Goal: Task Accomplishment & Management: Use online tool/utility

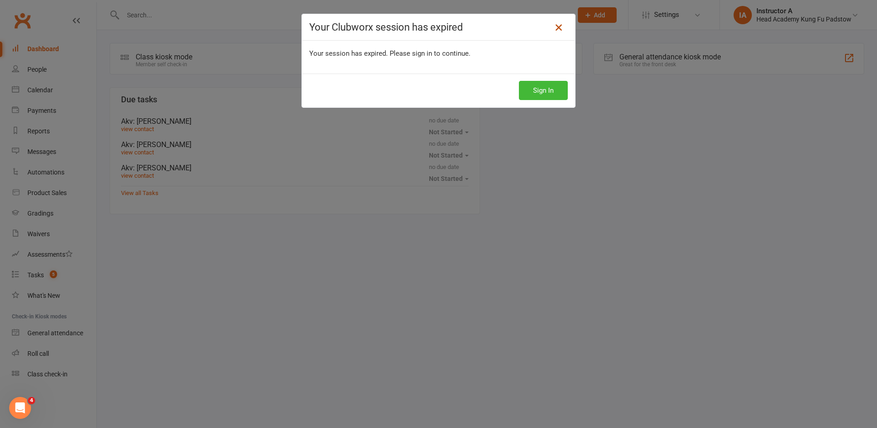
click at [554, 27] on icon at bounding box center [558, 27] width 11 height 11
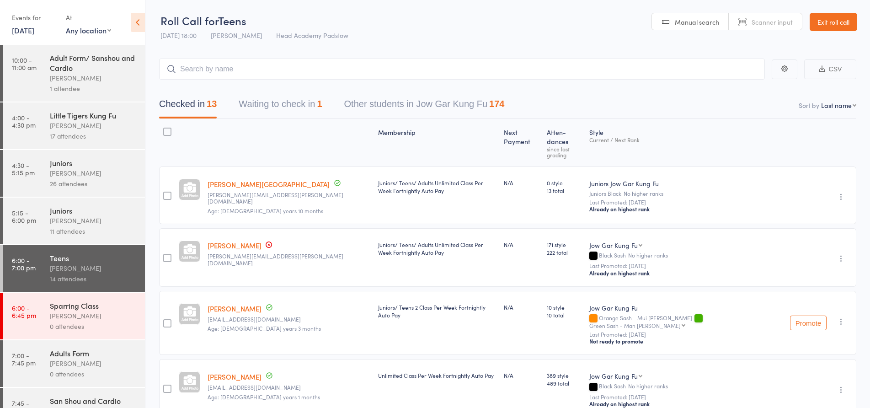
click at [829, 24] on link "Exit roll call" at bounding box center [833, 22] width 48 height 18
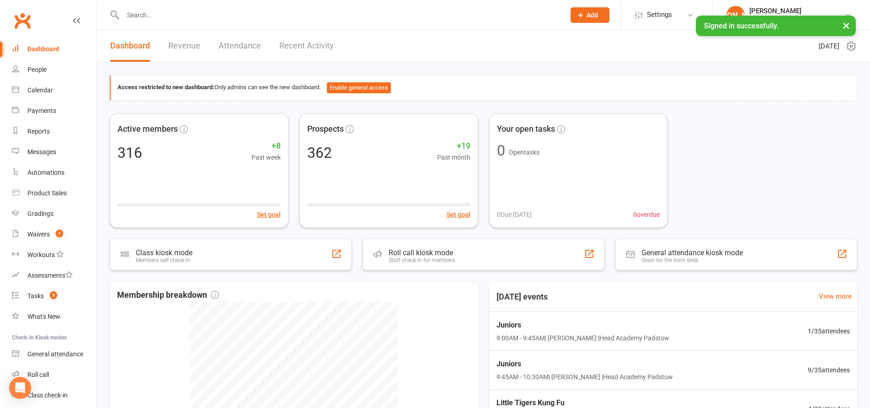
click at [208, 13] on input "text" at bounding box center [339, 15] width 438 height 13
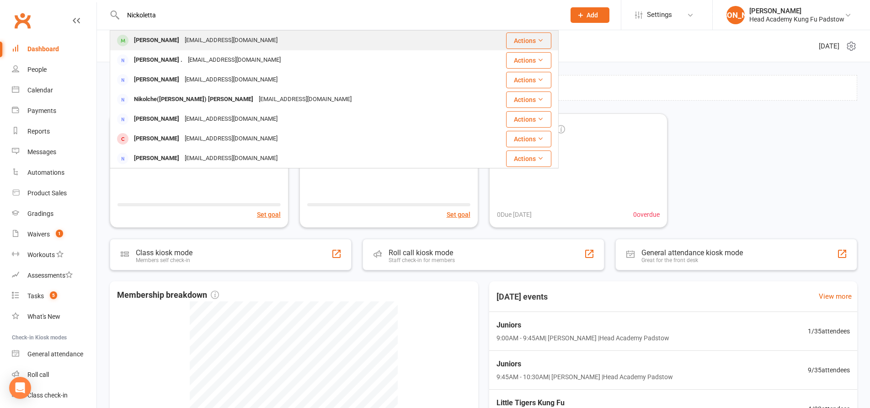
type input "Nickoletta"
click at [195, 43] on div "athenamoraitis@icloud.com" at bounding box center [231, 40] width 98 height 13
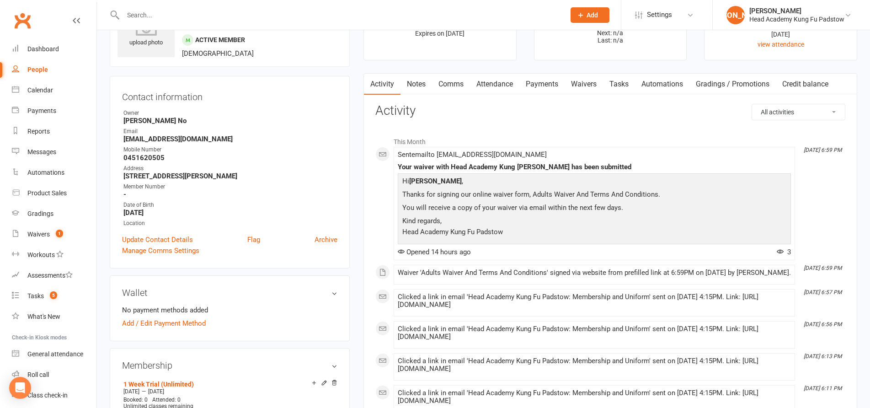
scroll to position [91, 0]
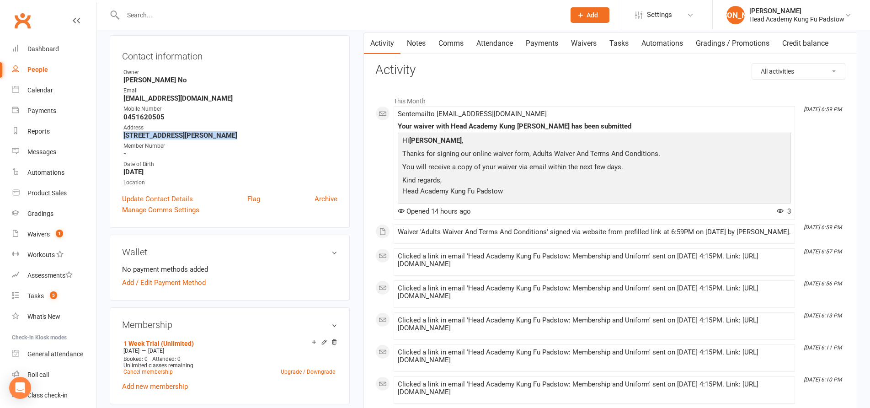
drag, startPoint x: 124, startPoint y: 138, endPoint x: 236, endPoint y: 134, distance: 112.0
click at [236, 134] on strong "4 Tate Place Lugarno NSW 2210" at bounding box center [230, 135] width 214 height 8
copy strong "4 Tate Place Lugarno NSW 2210"
click at [233, 137] on strong "4 Tate Place Lugarno NSW 2210" at bounding box center [230, 135] width 214 height 8
click at [165, 47] on div "Contact information Owner Ann No Email athenamoraitis@icloud.com Mobile Number …" at bounding box center [230, 131] width 240 height 192
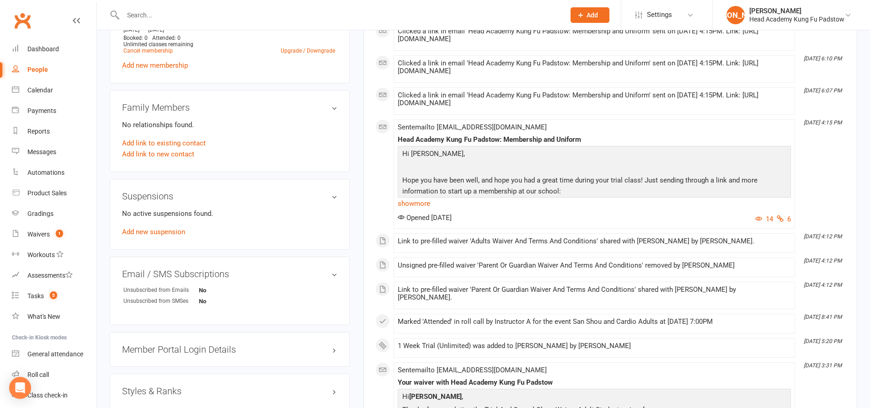
scroll to position [411, 0]
click at [51, 237] on count-badge "1" at bounding box center [57, 233] width 12 height 7
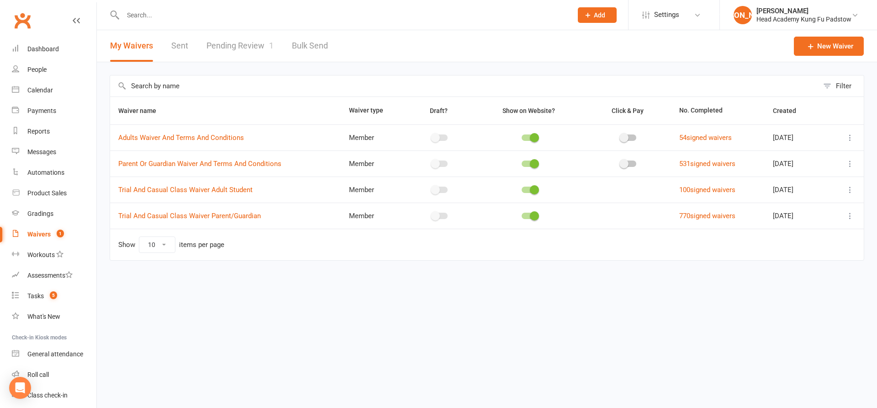
click at [257, 39] on link "Pending Review 1" at bounding box center [240, 46] width 67 height 32
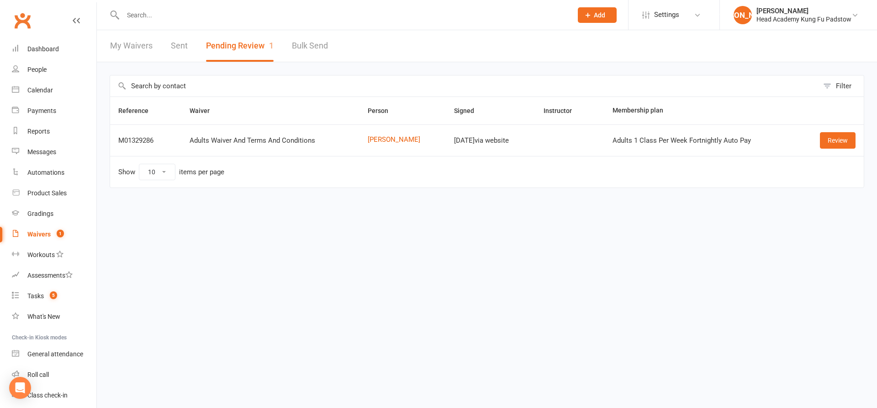
click at [260, 71] on div "Filter Reference Waiver Person Signed Instructor Membership plan M01329286 Adul…" at bounding box center [487, 137] width 781 height 151
click at [258, 69] on div "Filter Reference Waiver Person Signed Instructor Membership plan M01329286 Adul…" at bounding box center [487, 137] width 781 height 151
drag, startPoint x: 273, startPoint y: 72, endPoint x: 362, endPoint y: 66, distance: 89.8
click at [320, 70] on div "Filter Reference Waiver Person Signed Instructor Membership plan M01329286 Adul…" at bounding box center [487, 137] width 781 height 151
click at [39, 92] on div "Calendar" at bounding box center [40, 89] width 26 height 7
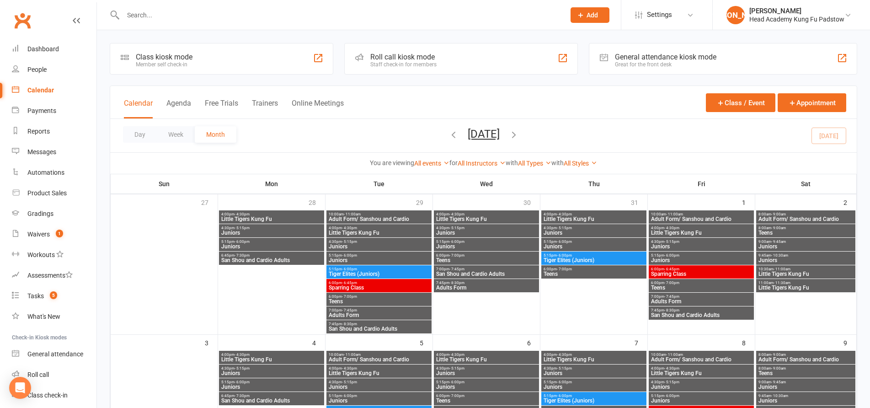
click at [407, 60] on div "Roll call kiosk mode" at bounding box center [403, 57] width 66 height 9
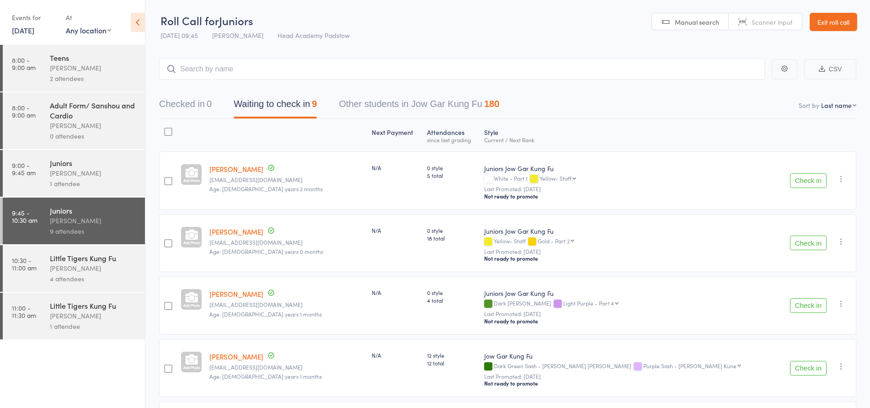
click at [90, 221] on div "James Agius" at bounding box center [93, 220] width 87 height 11
click at [95, 225] on div "James Agius" at bounding box center [93, 220] width 87 height 11
click at [278, 67] on input "search" at bounding box center [462, 68] width 606 height 21
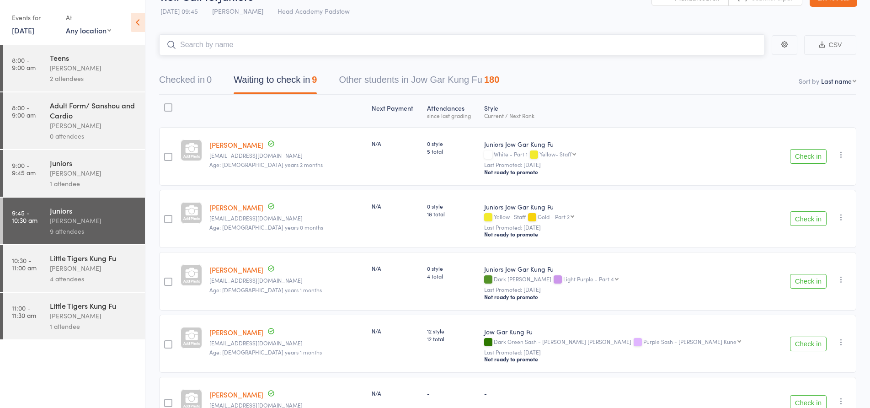
scroll to position [46, 0]
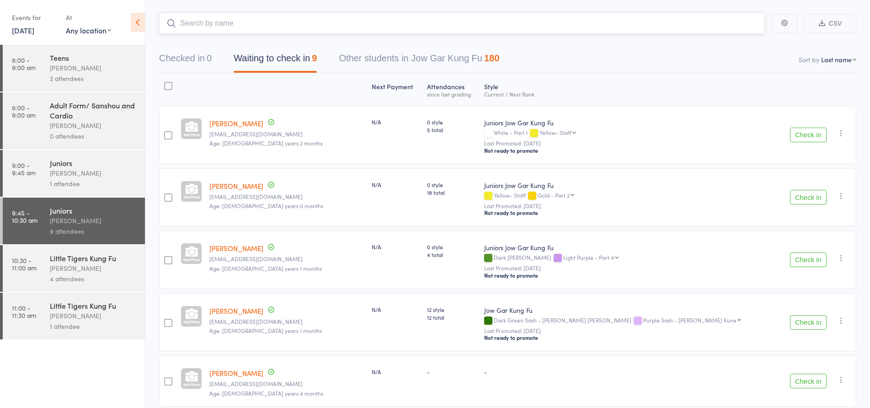
click at [288, 27] on input "search" at bounding box center [462, 23] width 606 height 21
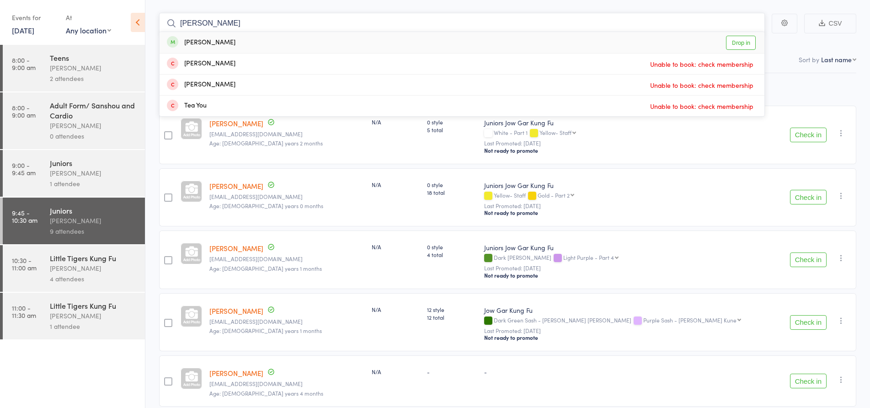
type input "teresa"
click at [276, 41] on div "Teresa Batley Drop in" at bounding box center [461, 42] width 605 height 21
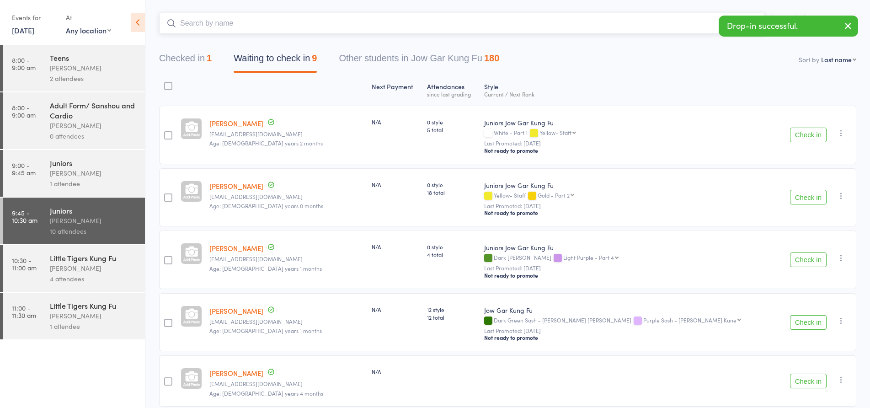
click at [277, 20] on input "search" at bounding box center [462, 23] width 606 height 21
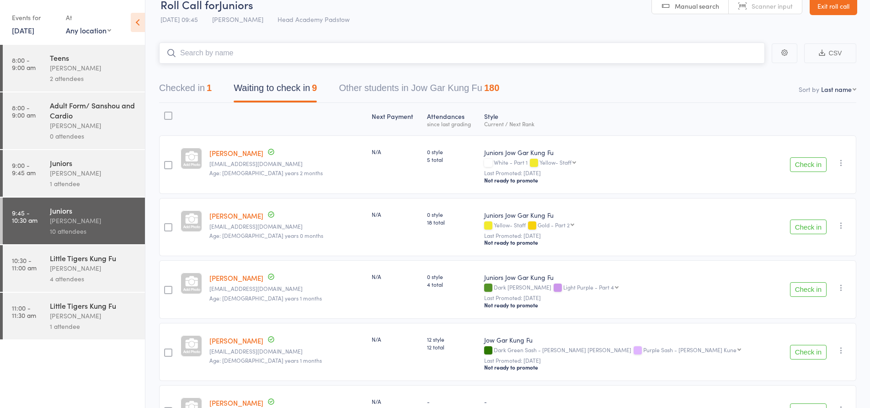
scroll to position [0, 0]
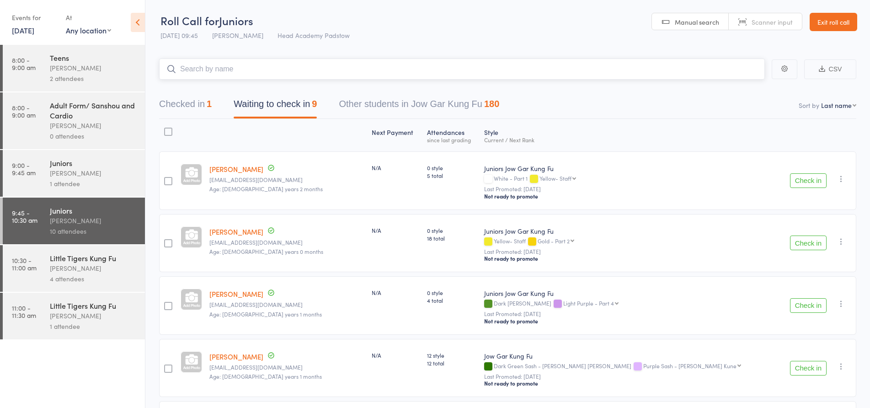
click at [266, 68] on input "search" at bounding box center [462, 68] width 606 height 21
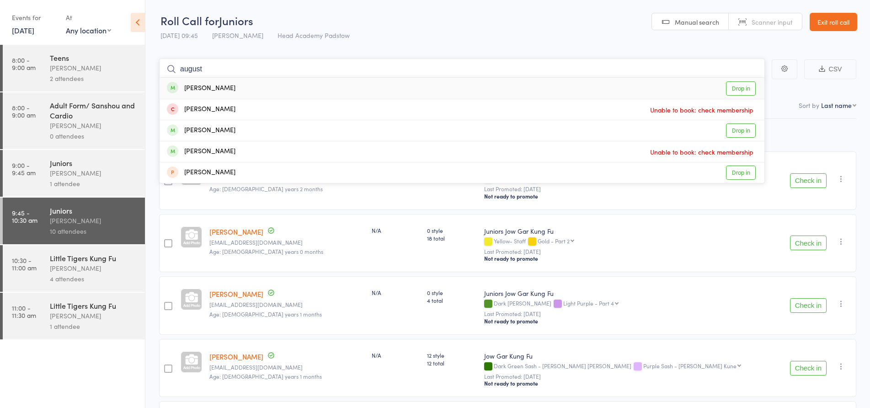
type input "august"
click at [259, 86] on div "August Samaan Drop in" at bounding box center [461, 88] width 605 height 21
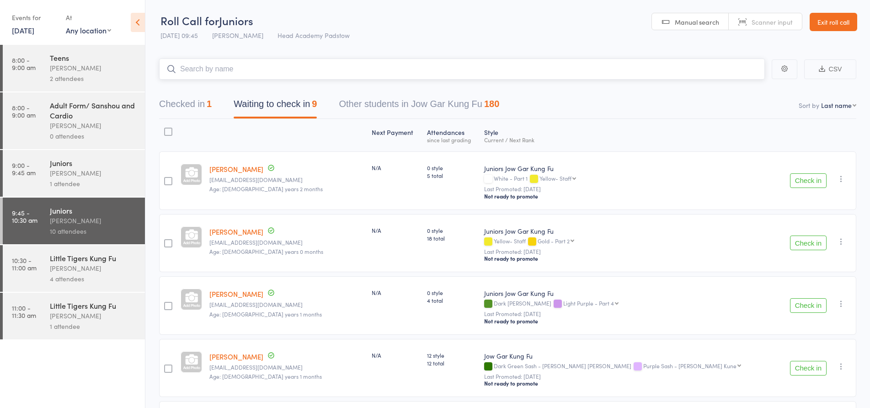
click at [259, 73] on input "search" at bounding box center [462, 68] width 606 height 21
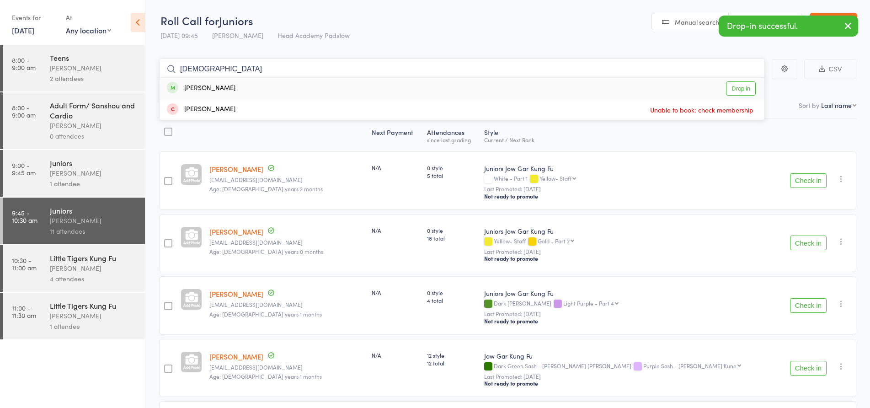
type input "jude"
click at [255, 87] on div "Jude Samaan Drop in" at bounding box center [461, 88] width 605 height 21
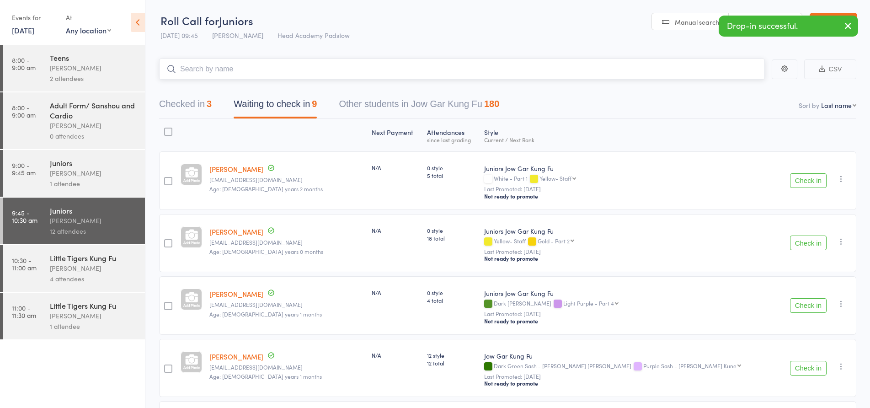
click at [255, 72] on input "search" at bounding box center [462, 68] width 606 height 21
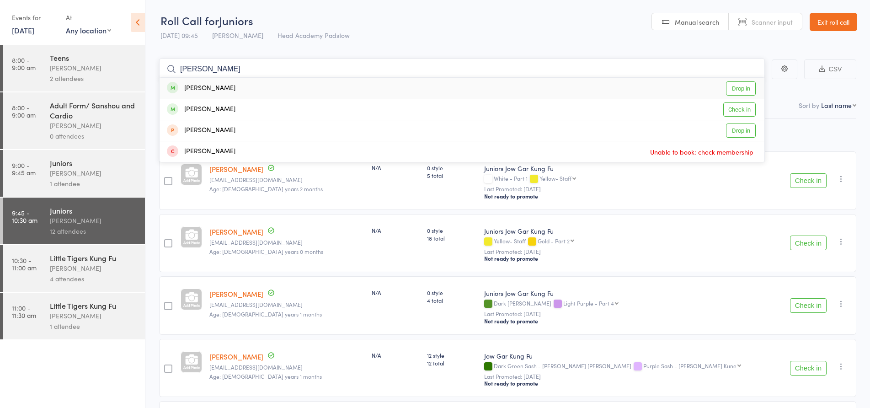
type input "moses"
click at [248, 86] on div "Moses Samaan Drop in" at bounding box center [461, 88] width 605 height 21
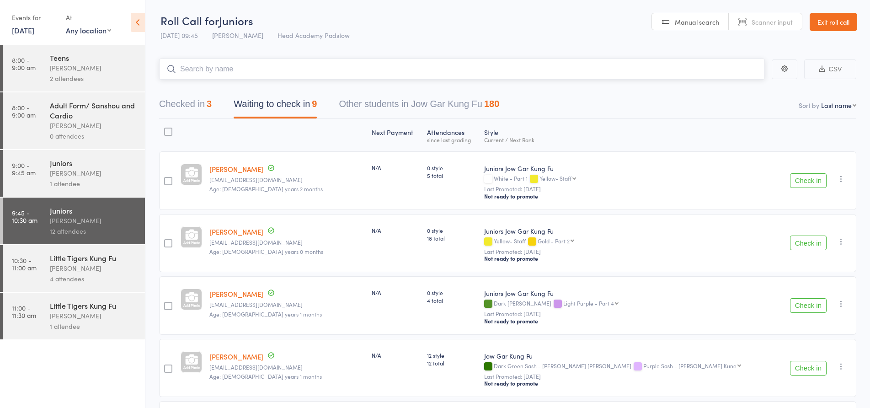
click at [247, 75] on input "search" at bounding box center [462, 68] width 606 height 21
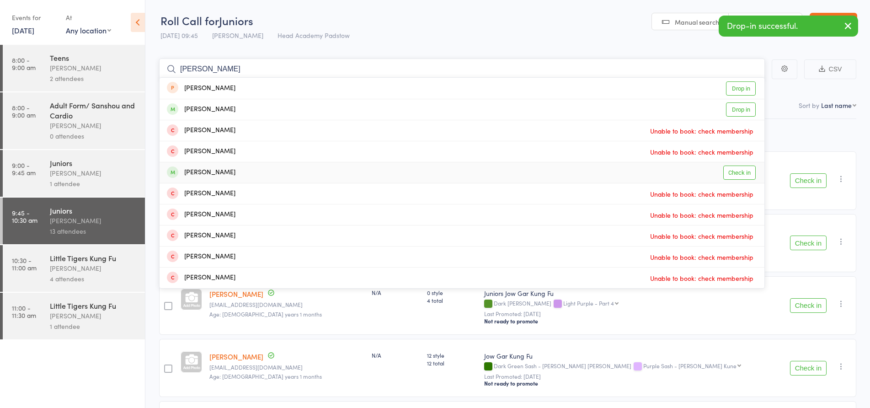
type input "marcus"
click at [232, 176] on div "Marcus Farah Check in" at bounding box center [461, 172] width 605 height 21
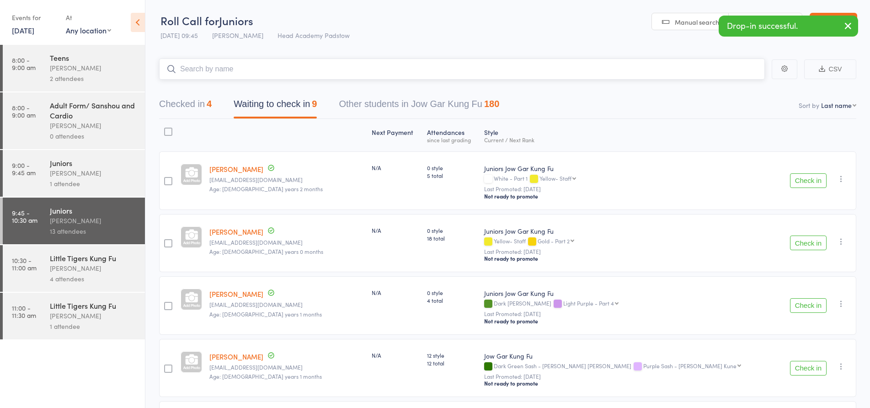
click at [233, 71] on input "search" at bounding box center [462, 68] width 606 height 21
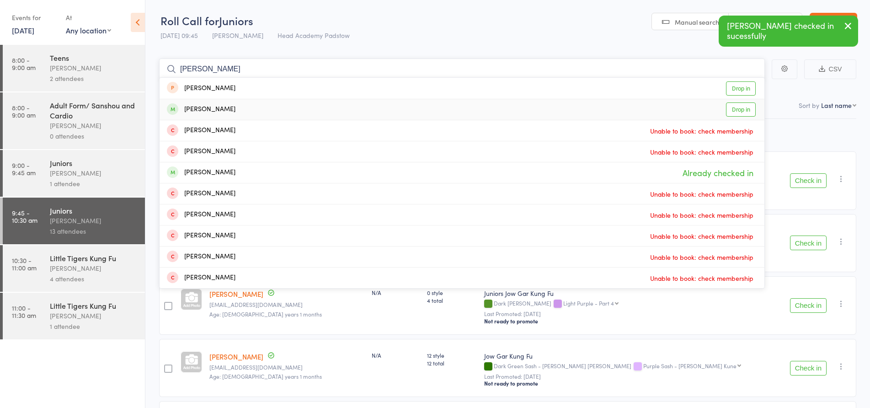
type input "marcus"
click at [224, 109] on div "Marcus Tun Drop in" at bounding box center [461, 109] width 605 height 21
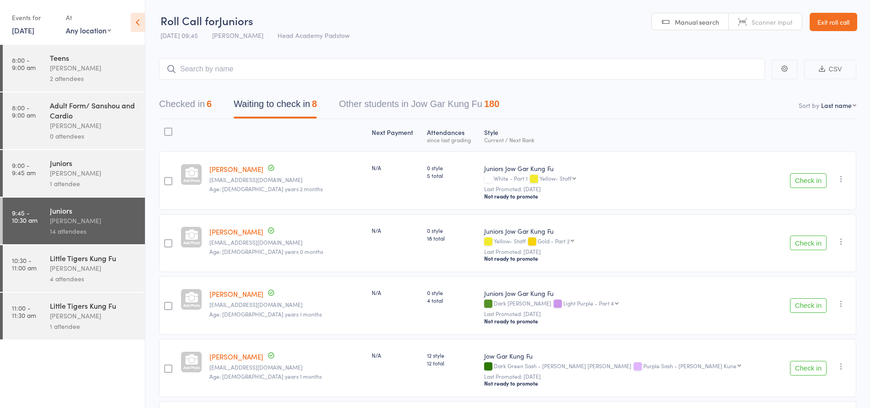
click at [390, 33] on header "Roll Call for Juniors [DATE] 09:45 [PERSON_NAME] Head Academy Padstow Manual se…" at bounding box center [507, 22] width 724 height 45
click at [519, 40] on header "Roll Call for Juniors [DATE] 09:45 [PERSON_NAME] Head Academy Padstow Manual se…" at bounding box center [507, 22] width 724 height 45
click at [497, 69] on input "search" at bounding box center [462, 68] width 606 height 21
type input "M"
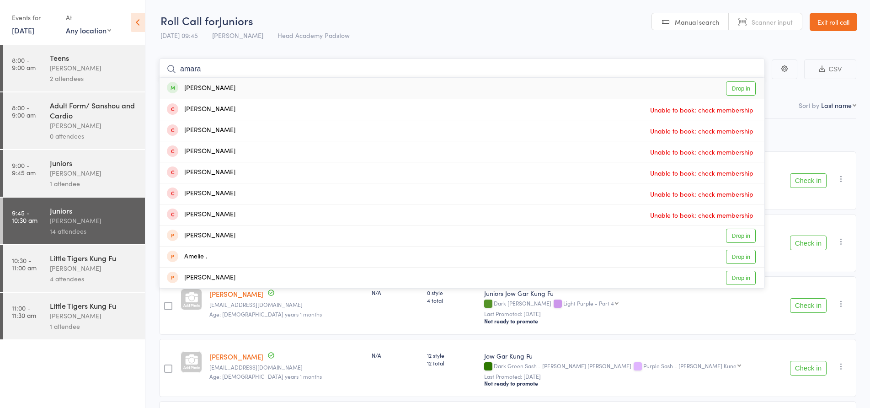
type input "amara"
click at [293, 89] on div "Amara Danieletto Drop in" at bounding box center [461, 88] width 605 height 21
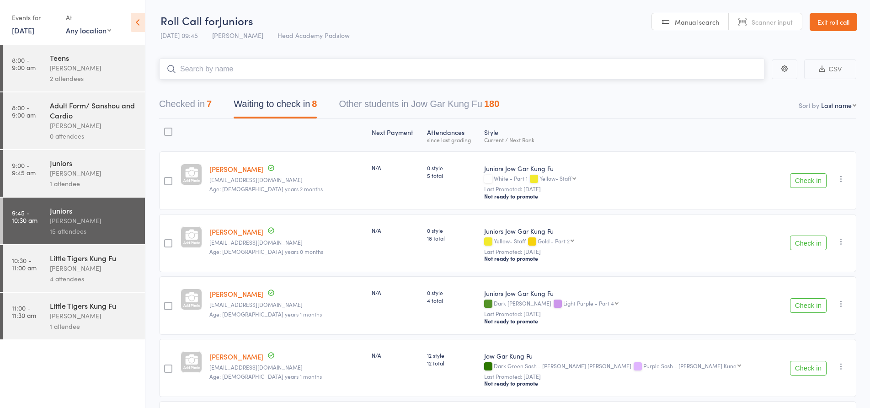
click at [303, 73] on input "search" at bounding box center [462, 68] width 606 height 21
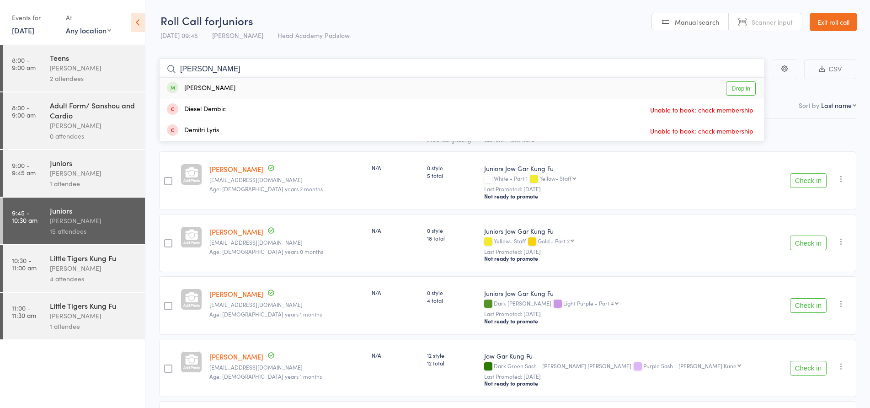
type input "dempsey"
click at [279, 90] on div "Dempsey Jarrett Drop in" at bounding box center [461, 88] width 605 height 21
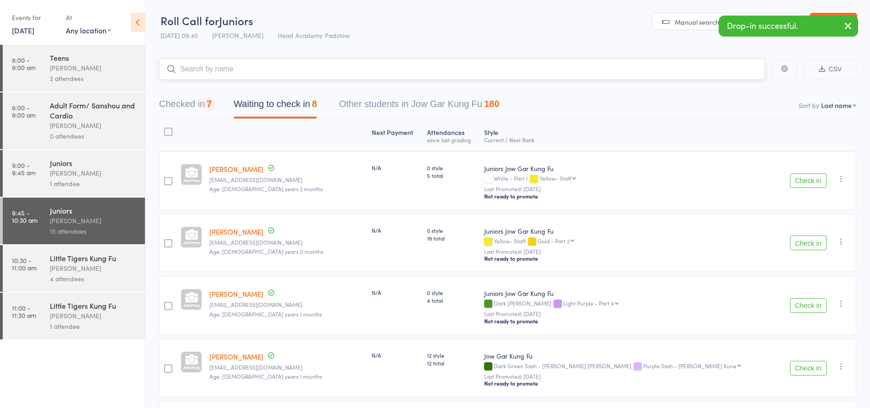
click at [279, 72] on input "search" at bounding box center [462, 68] width 606 height 21
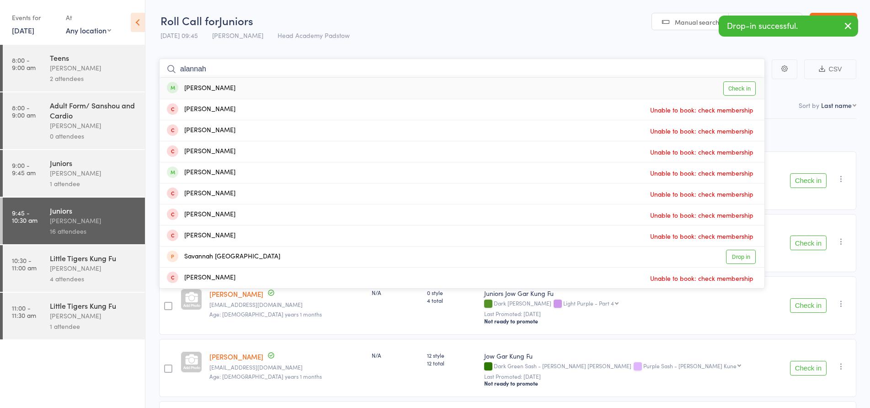
type input "alannah"
click at [269, 87] on div "Alannah Farah Check in" at bounding box center [461, 88] width 605 height 21
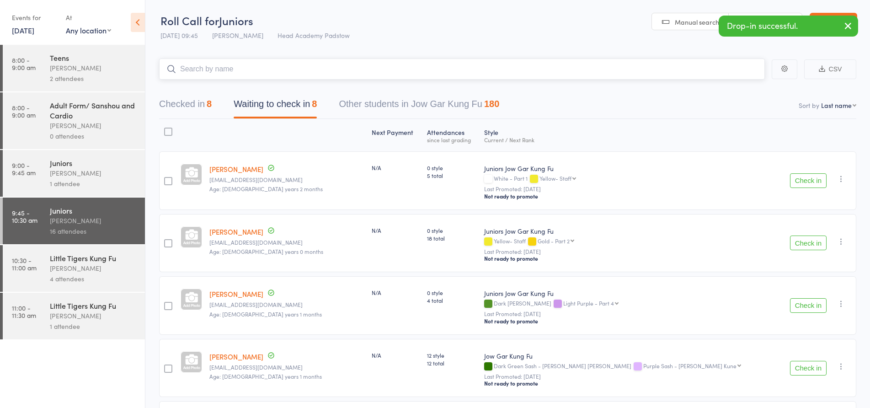
click at [276, 74] on input "search" at bounding box center [462, 68] width 606 height 21
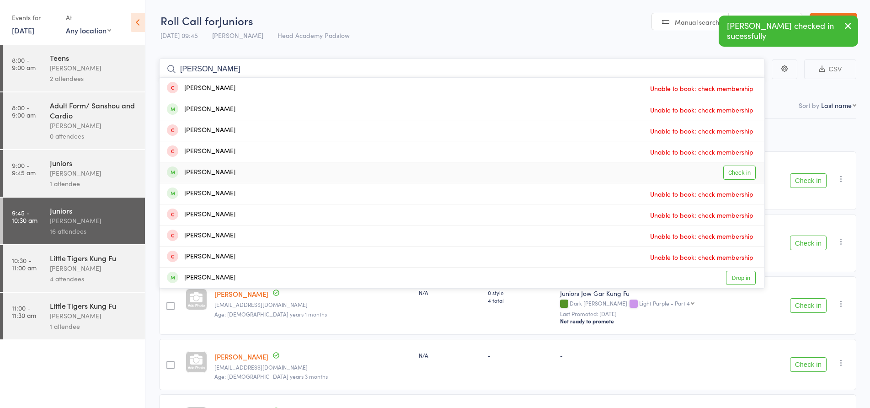
type input "george"
click at [227, 175] on div "George Farah Check in" at bounding box center [461, 172] width 605 height 21
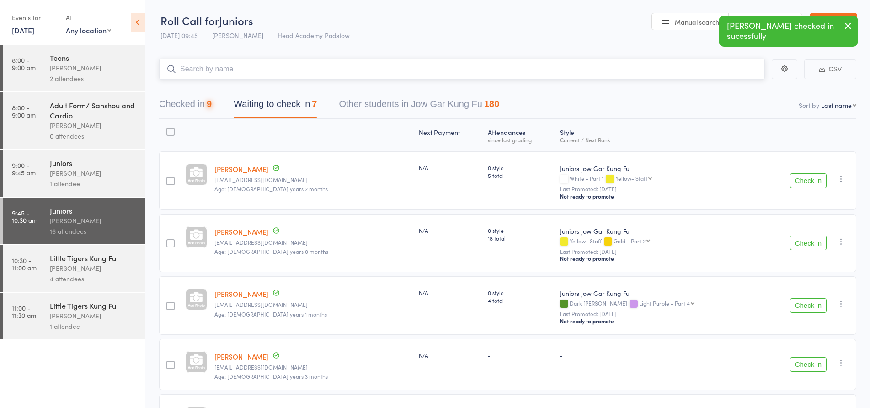
click at [225, 71] on input "search" at bounding box center [462, 68] width 606 height 21
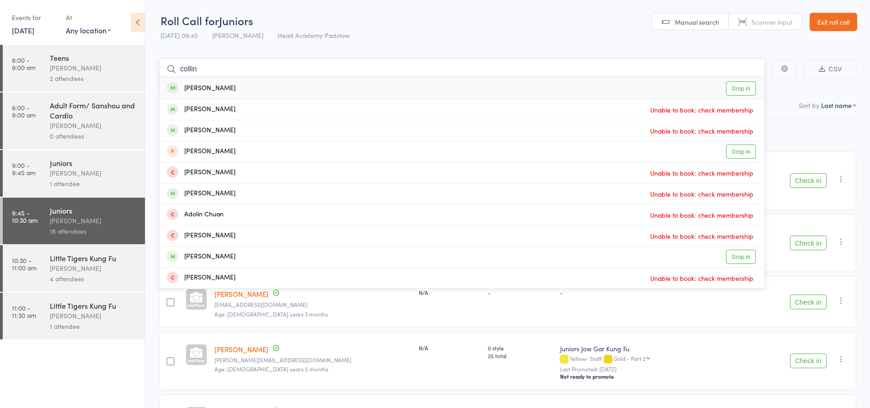
type input "collin"
click at [219, 88] on div "Collin Ward Drop in" at bounding box center [461, 88] width 605 height 21
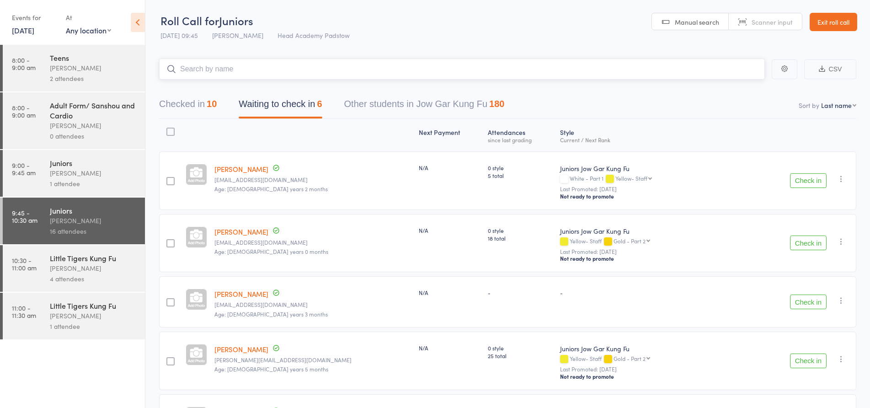
click at [229, 68] on input "search" at bounding box center [462, 68] width 606 height 21
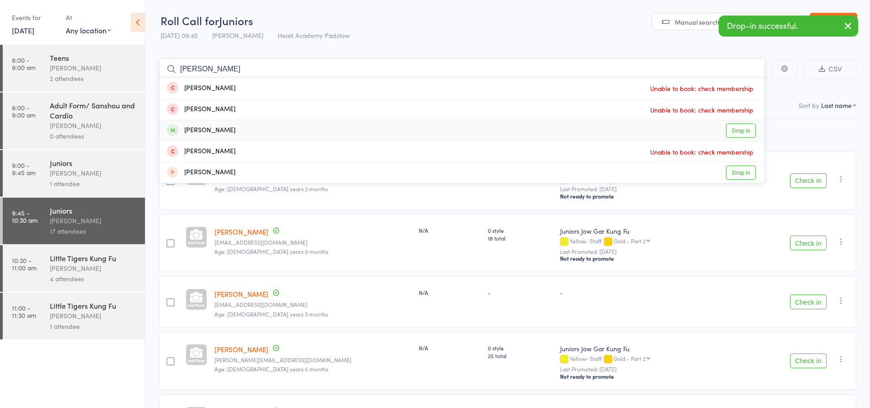
type input "felix"
click at [203, 128] on div "Felix Ward" at bounding box center [201, 130] width 69 height 11
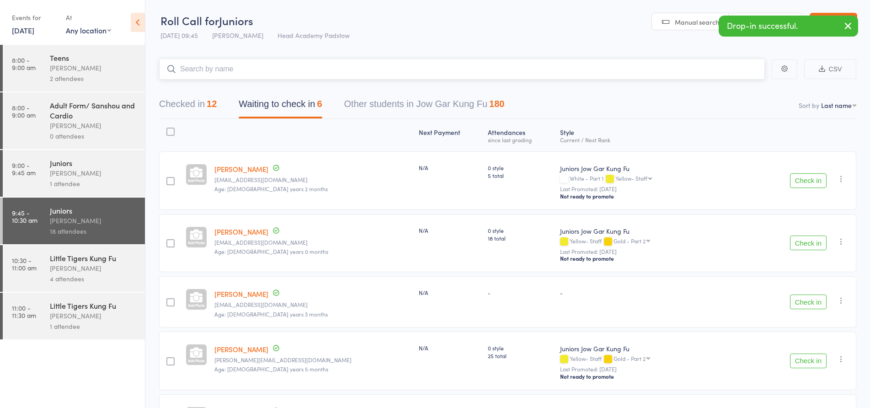
drag, startPoint x: 216, startPoint y: 69, endPoint x: 220, endPoint y: 62, distance: 8.4
click at [220, 62] on input "search" at bounding box center [462, 68] width 606 height 21
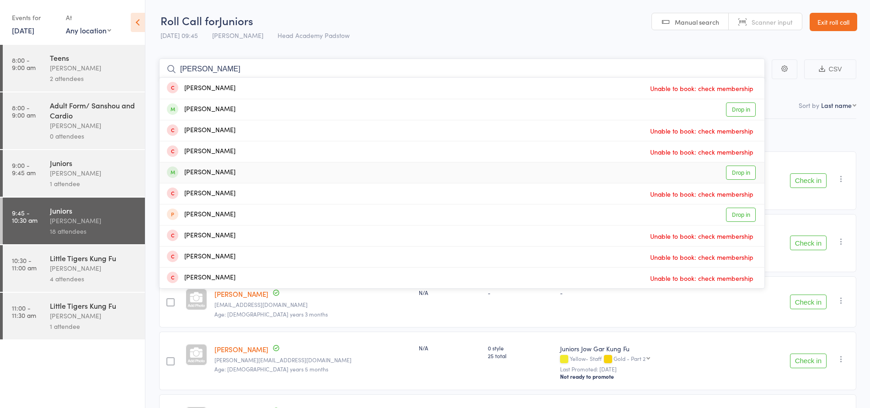
type input "thomas"
click at [236, 174] on div "Thomas Anselmo Drop in" at bounding box center [461, 172] width 605 height 21
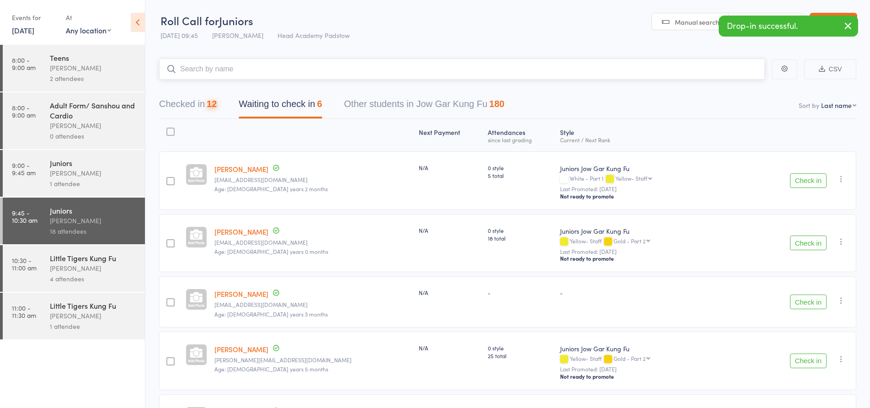
click at [249, 71] on input "search" at bounding box center [462, 68] width 606 height 21
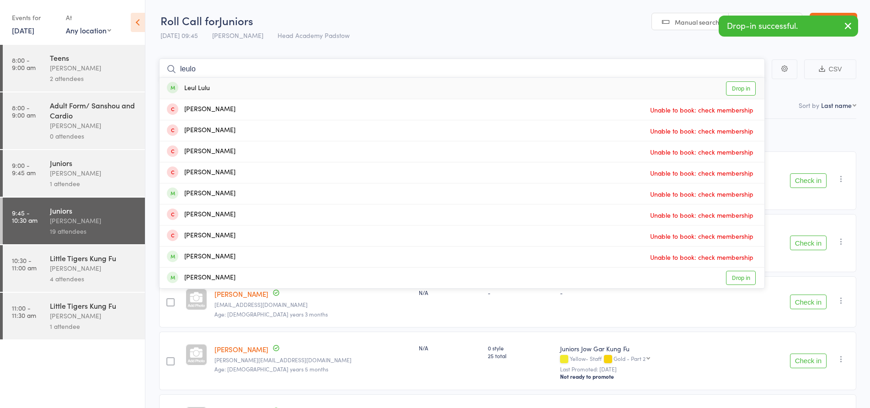
type input "leulo"
click at [239, 86] on div "Leul Lulu Drop in" at bounding box center [461, 88] width 605 height 21
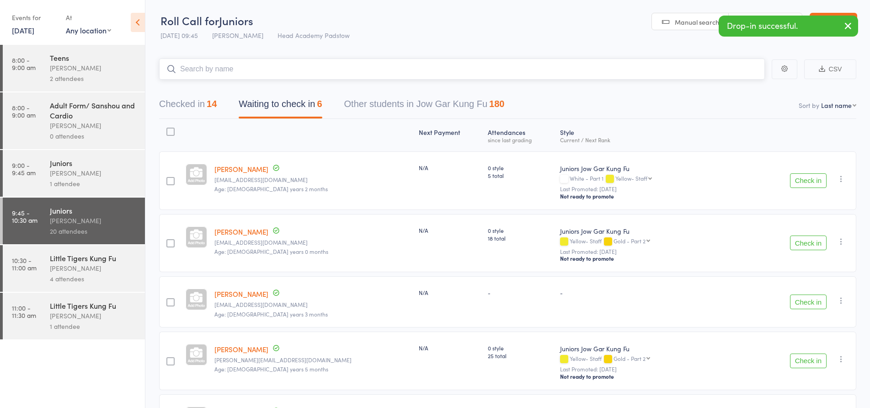
click at [243, 68] on input "search" at bounding box center [462, 68] width 606 height 21
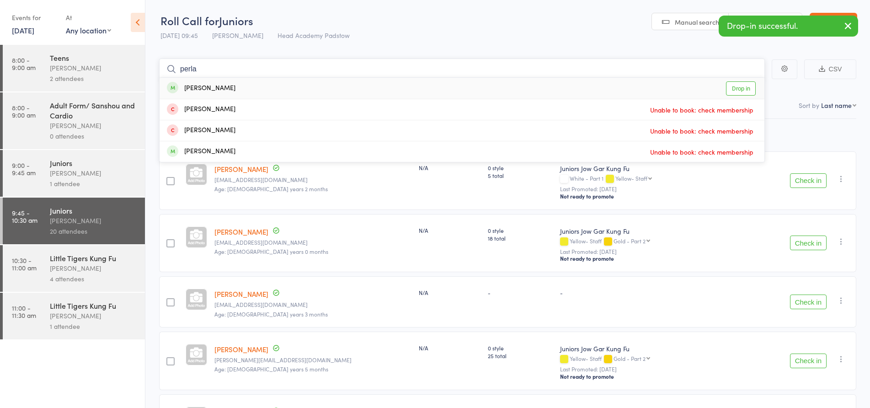
type input "perla"
click at [218, 88] on div "Perla Michael" at bounding box center [201, 88] width 69 height 11
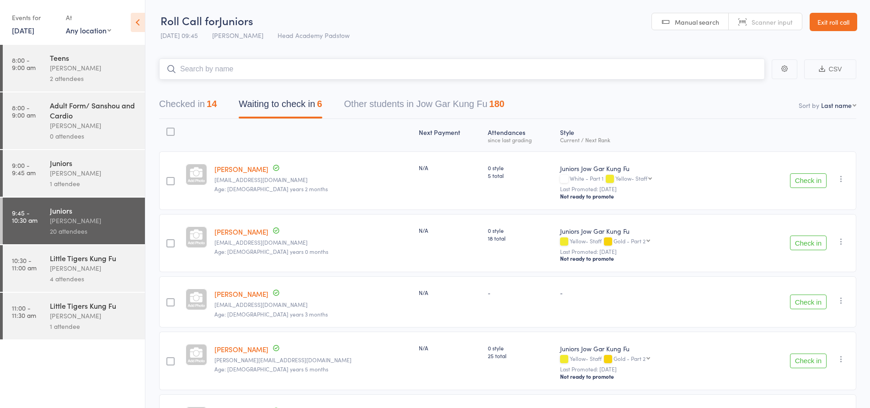
click at [224, 68] on input "search" at bounding box center [462, 68] width 606 height 21
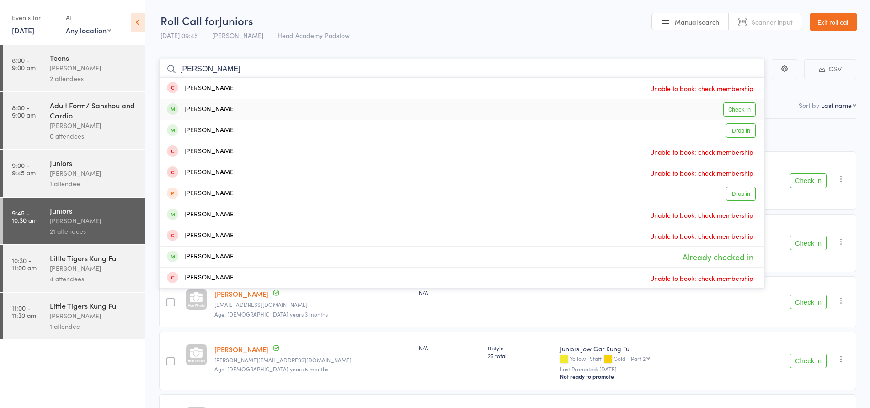
type input "samuel"
click at [227, 110] on div "Samuel Pasquale" at bounding box center [201, 109] width 69 height 11
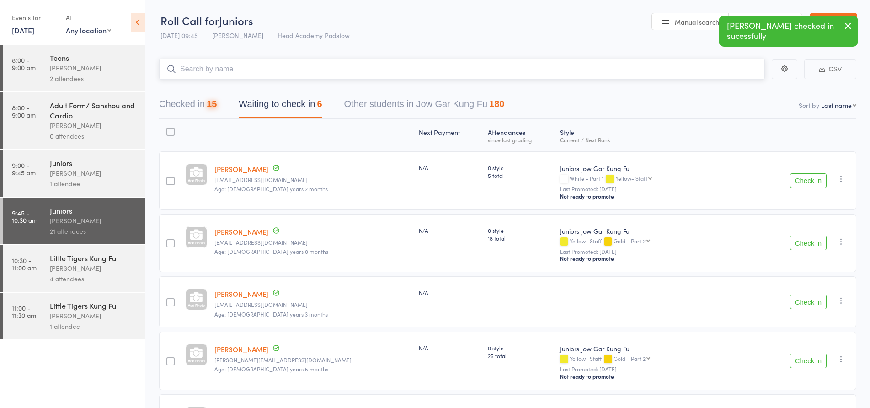
click at [244, 66] on input "search" at bounding box center [462, 68] width 606 height 21
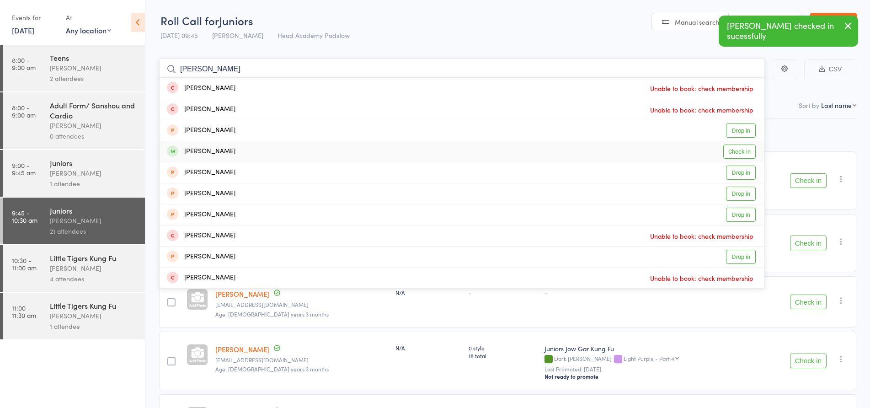
type input "hugo"
click at [229, 149] on div "Hugo Pradhan Check in" at bounding box center [461, 151] width 605 height 21
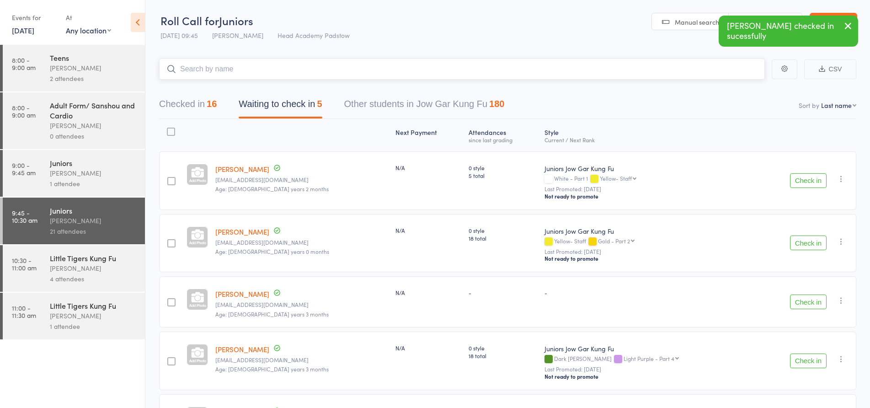
click at [248, 69] on input "search" at bounding box center [462, 68] width 606 height 21
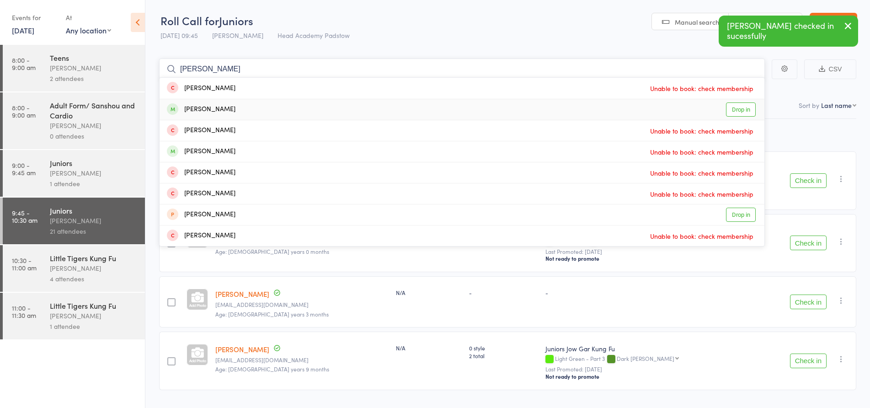
type input "eric"
click at [234, 107] on div "Eric Xue Drop in" at bounding box center [461, 109] width 605 height 21
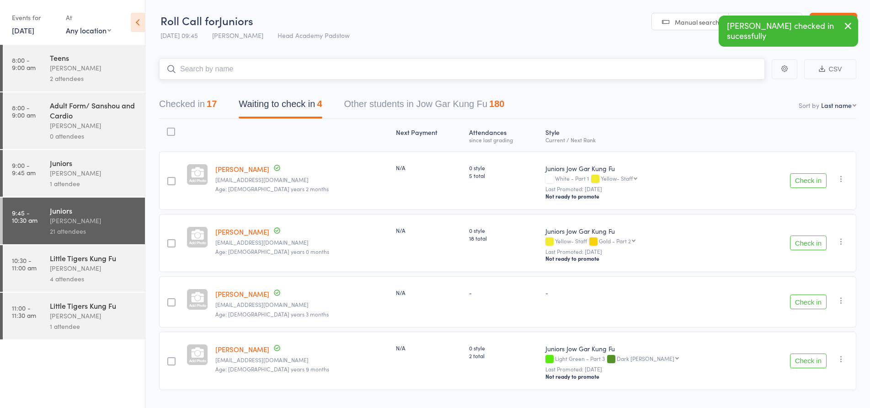
click at [251, 67] on input "search" at bounding box center [462, 68] width 606 height 21
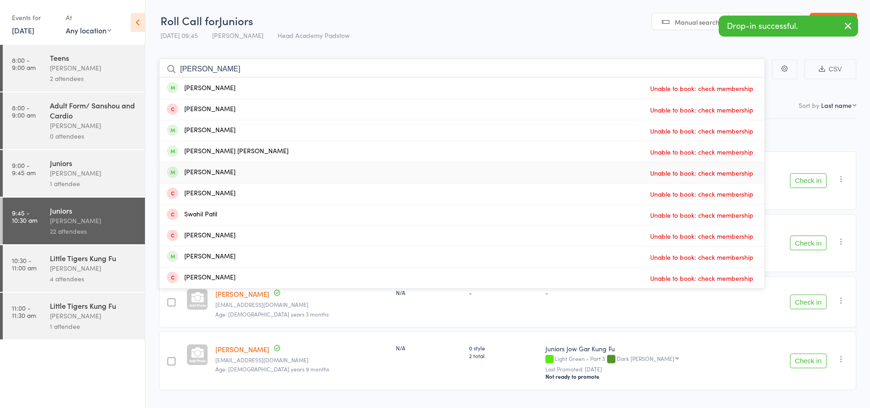
type input "patrick"
click at [235, 174] on div "Patrick Nguyen-Bullen" at bounding box center [201, 172] width 69 height 11
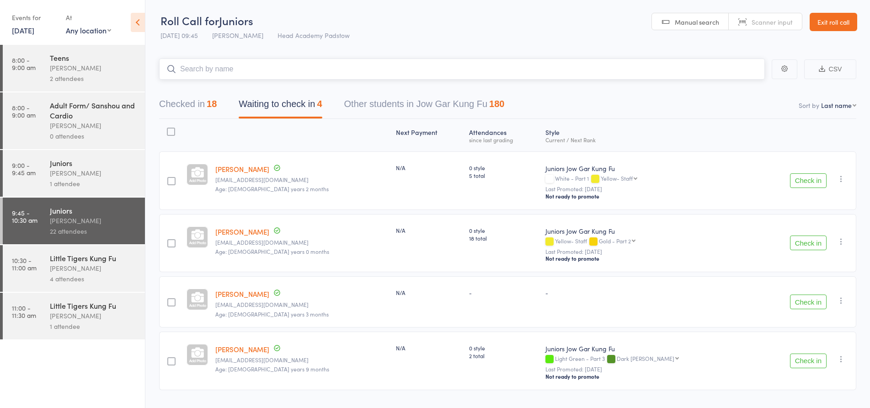
click at [518, 79] on input "search" at bounding box center [462, 68] width 606 height 21
click at [521, 74] on input "search" at bounding box center [462, 68] width 606 height 21
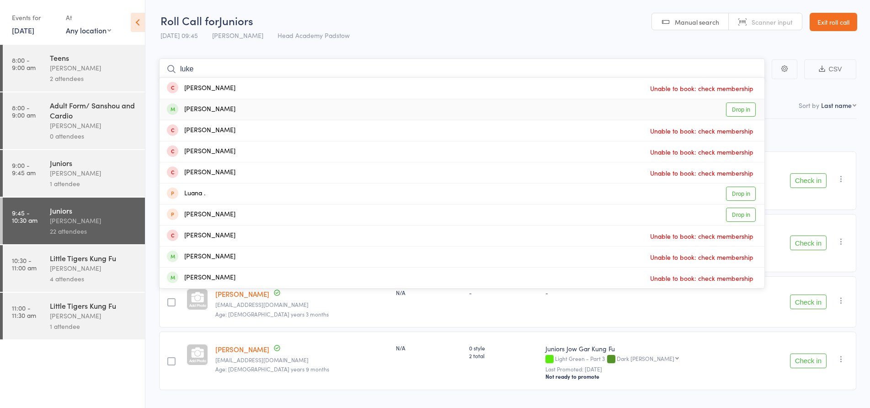
type input "luke"
click at [329, 110] on div "Luke Thomas Drop in" at bounding box center [461, 109] width 605 height 21
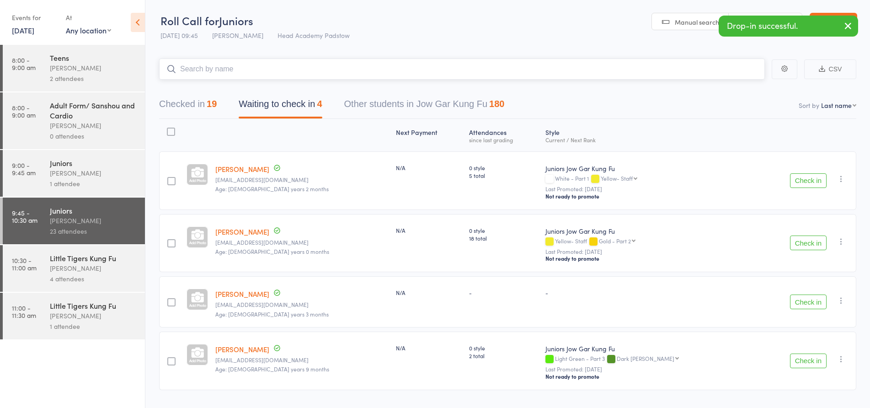
click at [330, 69] on input "search" at bounding box center [462, 68] width 606 height 21
click at [239, 64] on input "search" at bounding box center [462, 68] width 606 height 21
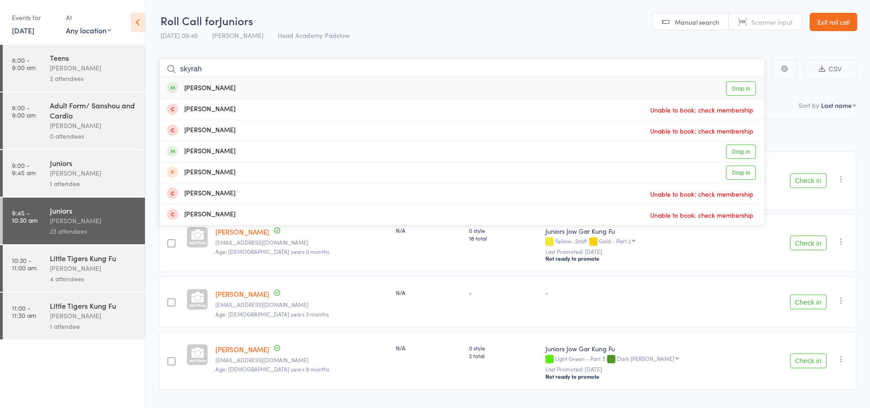
type input "skyrah"
click at [219, 87] on div "Skyrah Candado" at bounding box center [201, 88] width 69 height 11
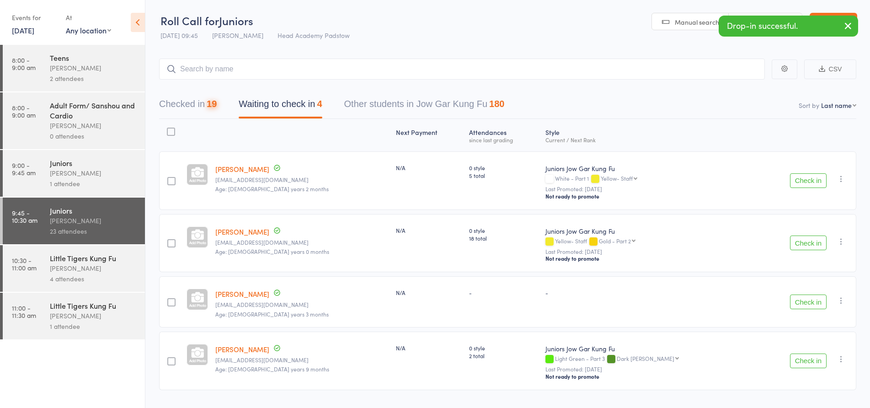
click at [494, 31] on header "Roll Call for Juniors 16 Aug 09:45 James Agius Head Academy Padstow Manual sear…" at bounding box center [507, 22] width 724 height 45
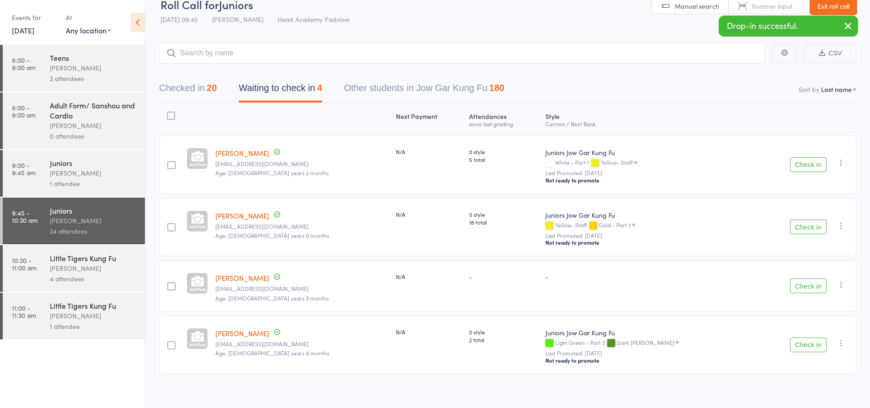
scroll to position [24, 0]
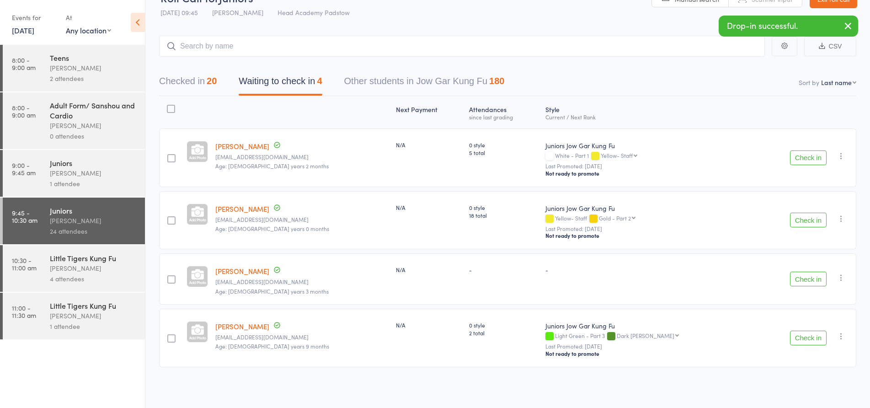
click at [189, 78] on button "Checked in 20" at bounding box center [188, 83] width 58 height 24
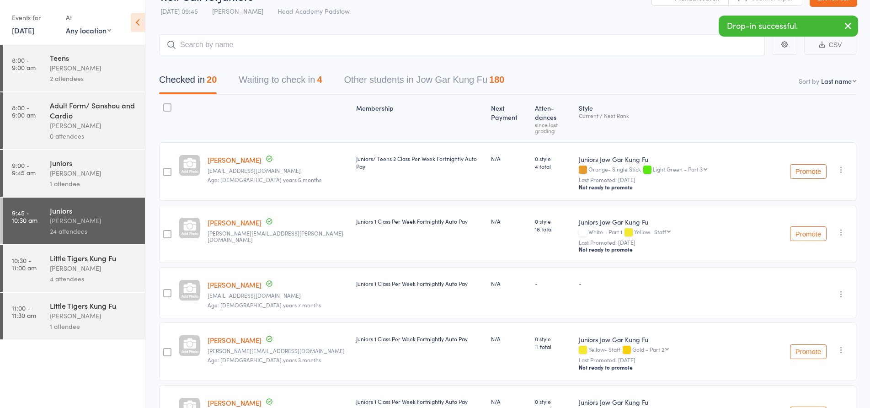
click at [301, 80] on button "Waiting to check in 4" at bounding box center [280, 82] width 83 height 24
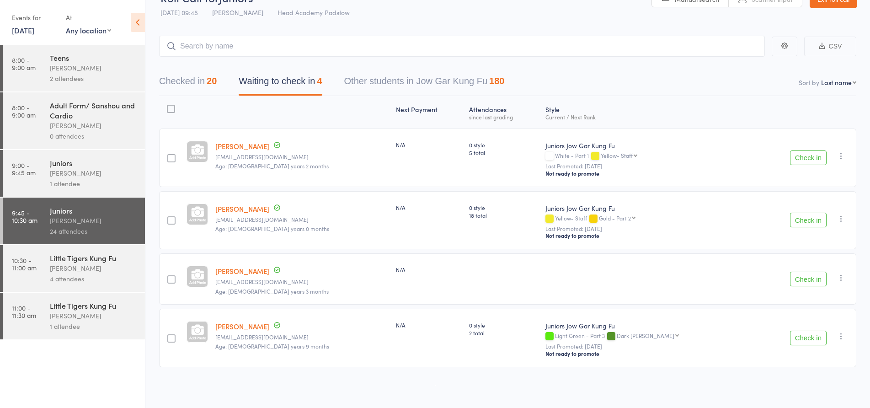
click at [811, 159] on button "Check in" at bounding box center [808, 157] width 37 height 15
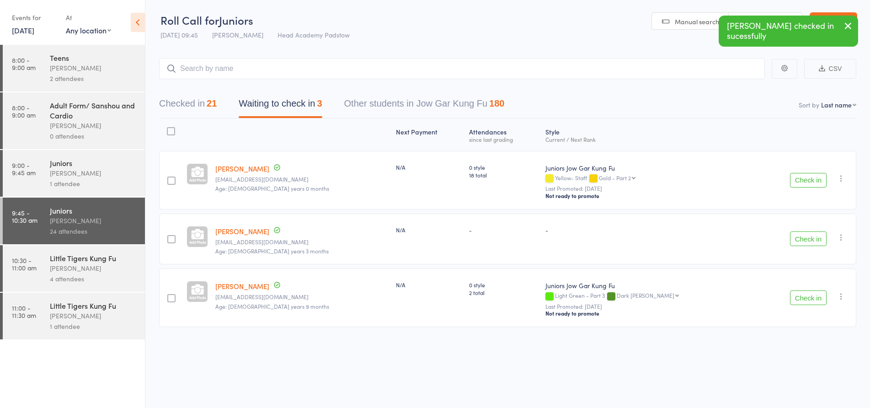
click at [795, 178] on button "Check in" at bounding box center [808, 180] width 37 height 15
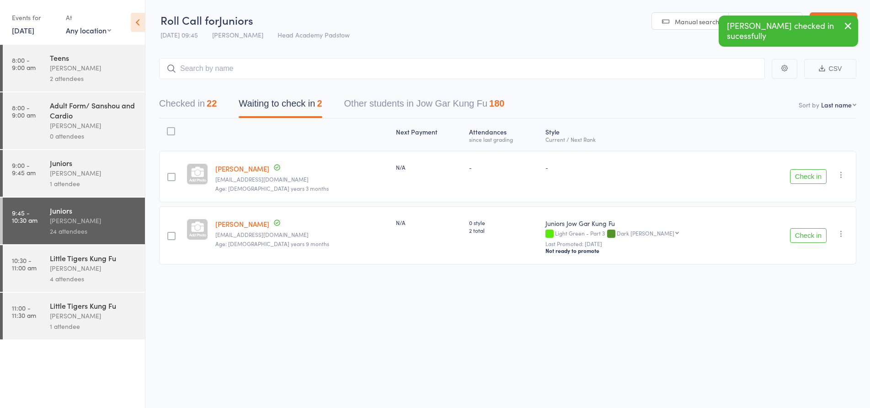
click at [808, 179] on button "Check in" at bounding box center [808, 176] width 37 height 15
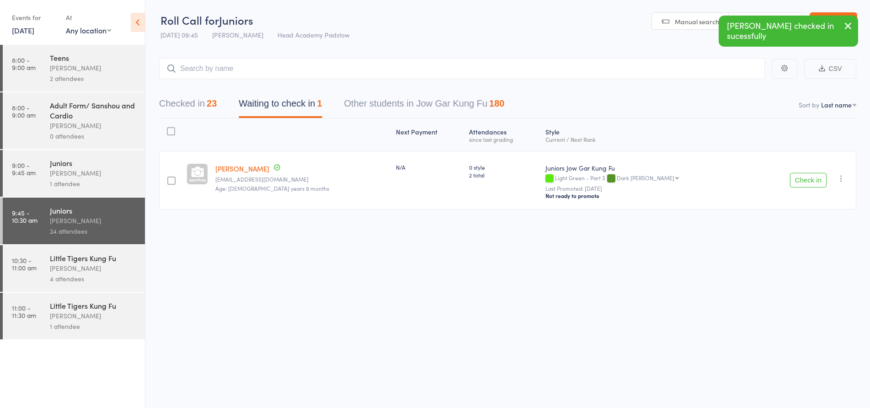
click at [686, 108] on nav "Checked in 23 Waiting to check in 1 Other students in Jow Gar Kung Fu 180" at bounding box center [507, 106] width 719 height 24
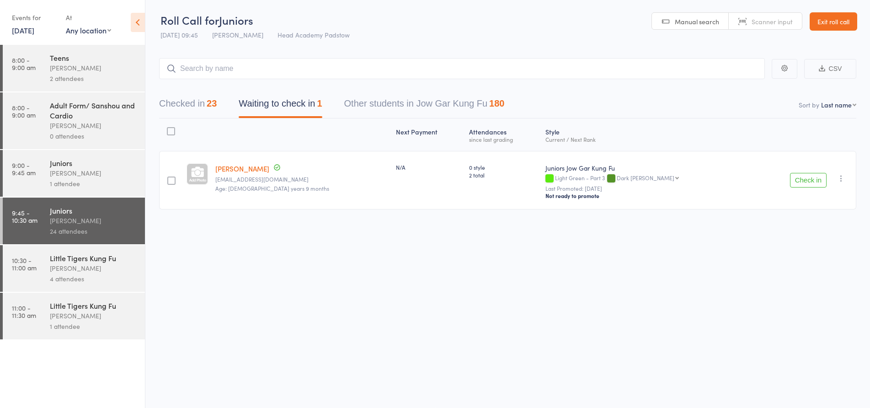
scroll to position [0, 0]
click at [437, 21] on header "Roll Call for Juniors 16 Aug 09:45 James Agius Head Academy Padstow Manual sear…" at bounding box center [507, 22] width 724 height 45
click at [821, 18] on link "Exit roll call" at bounding box center [833, 22] width 48 height 18
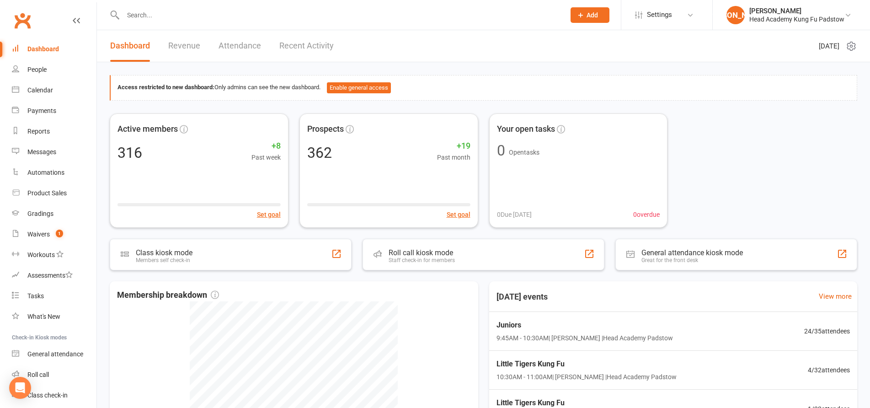
click at [231, 12] on input "text" at bounding box center [339, 15] width 438 height 13
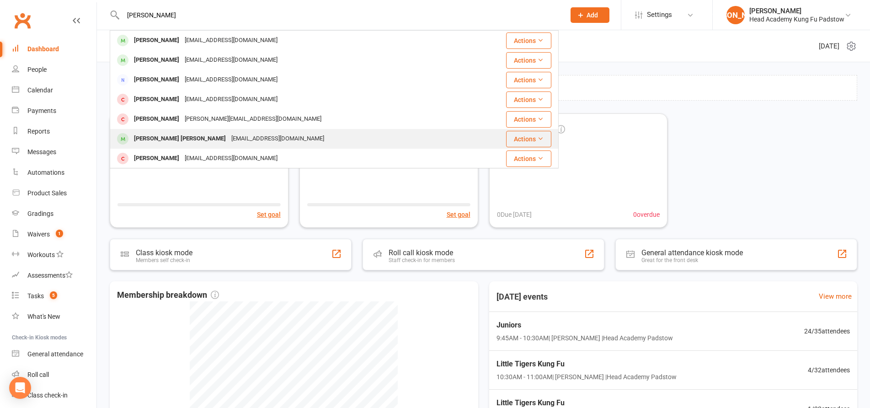
scroll to position [91, 0]
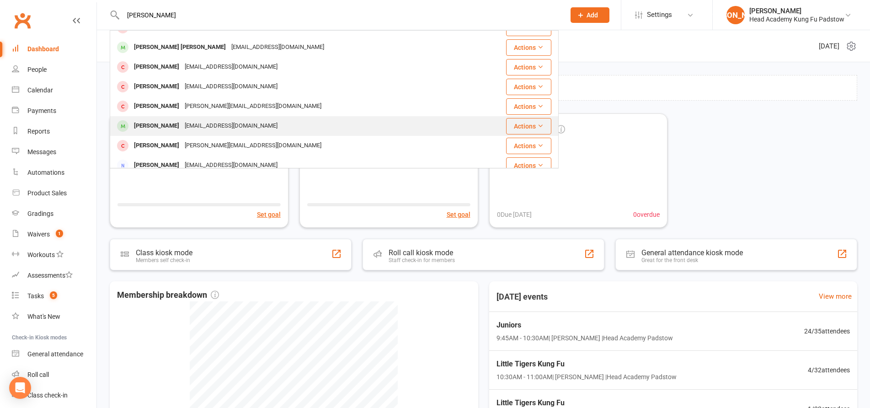
type input "[PERSON_NAME]"
click at [202, 128] on div "[EMAIL_ADDRESS][DOMAIN_NAME]" at bounding box center [231, 125] width 98 height 13
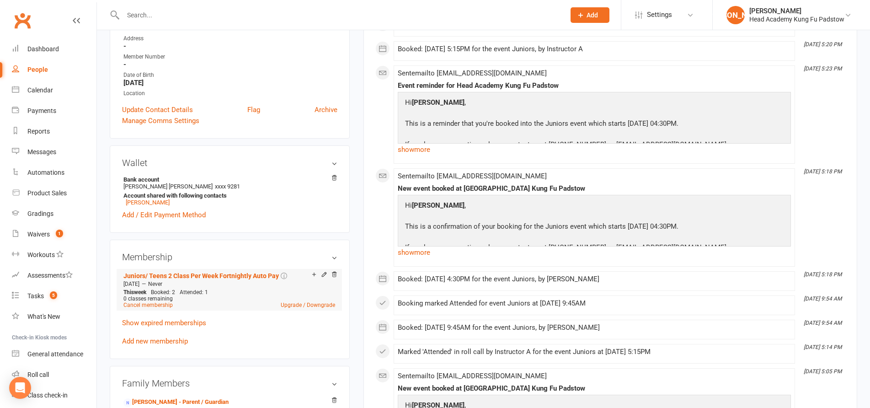
scroll to position [183, 0]
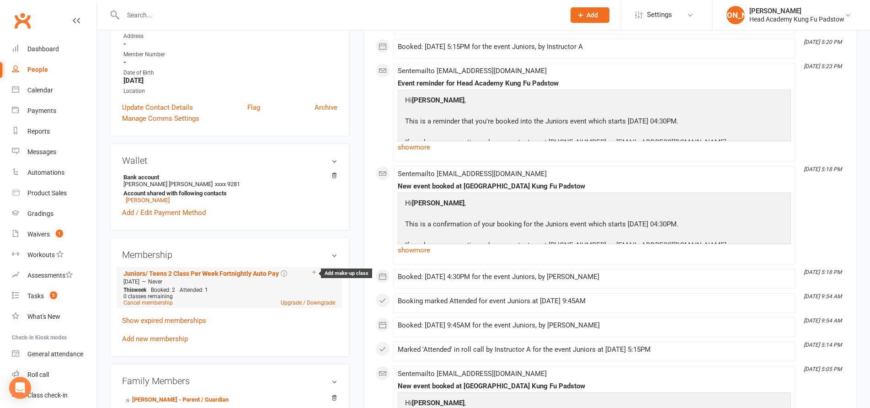
click at [313, 272] on icon at bounding box center [314, 272] width 6 height 6
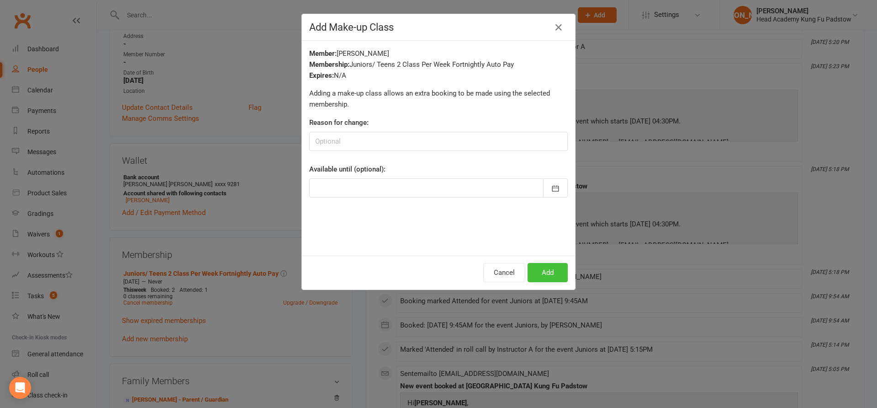
click at [546, 279] on button "Add" at bounding box center [548, 272] width 40 height 19
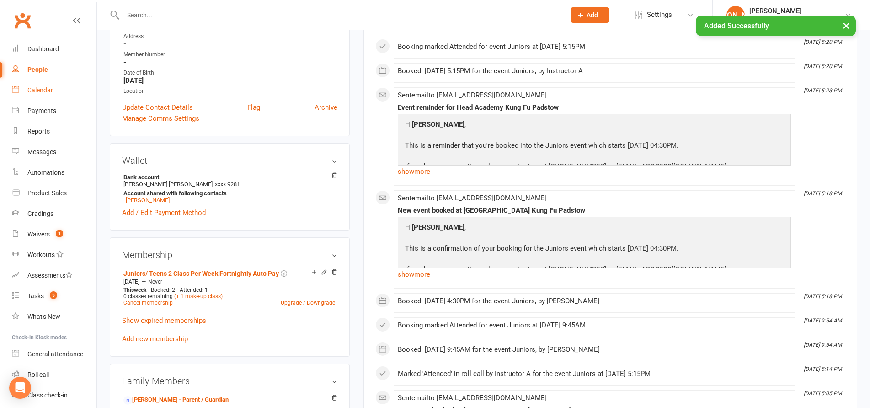
click at [34, 91] on div "Calendar" at bounding box center [40, 89] width 26 height 7
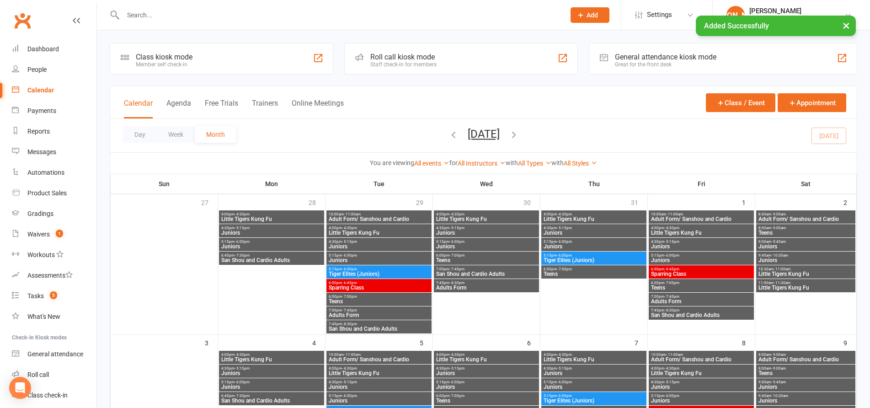
click at [422, 59] on div "Roll call kiosk mode" at bounding box center [403, 57] width 66 height 9
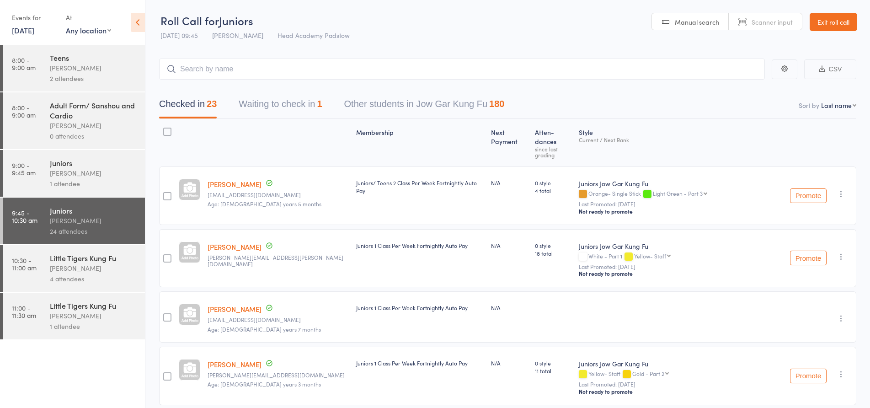
click at [307, 67] on input "search" at bounding box center [462, 68] width 606 height 21
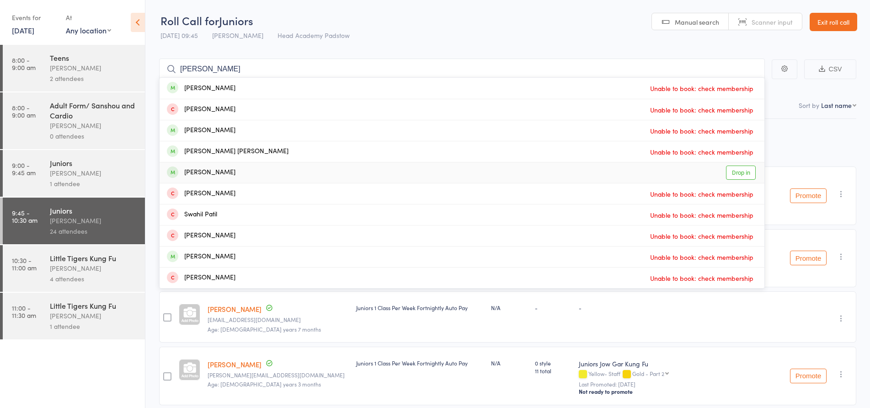
type input "[PERSON_NAME]"
click at [254, 175] on div "Patrick Nguyen-Bullen Drop in" at bounding box center [461, 172] width 605 height 21
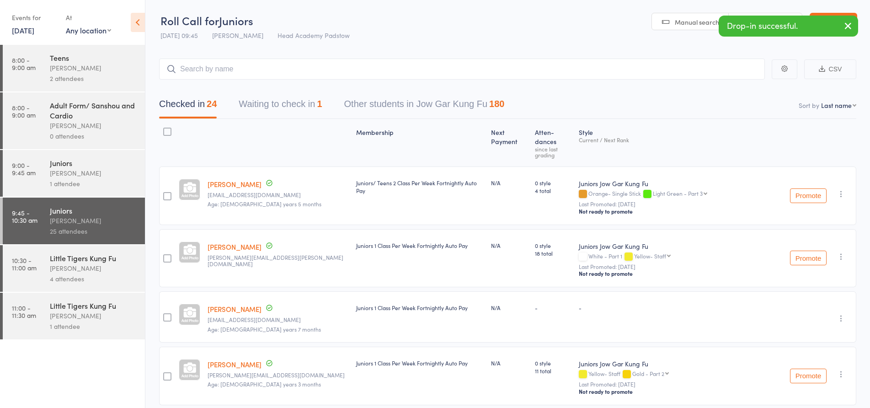
click at [433, 43] on header "Roll Call for Juniors 16 Aug 09:45 James Agius Head Academy Padstow Manual sear…" at bounding box center [507, 22] width 724 height 45
click at [430, 38] on header "Roll Call for Juniors 16 Aug 09:45 James Agius Head Academy Padstow Manual sear…" at bounding box center [507, 22] width 724 height 45
click at [444, 34] on header "Roll Call for Juniors 16 Aug 09:45 James Agius Head Academy Padstow Manual sear…" at bounding box center [507, 22] width 724 height 45
click at [826, 21] on link "Exit roll call" at bounding box center [833, 22] width 48 height 18
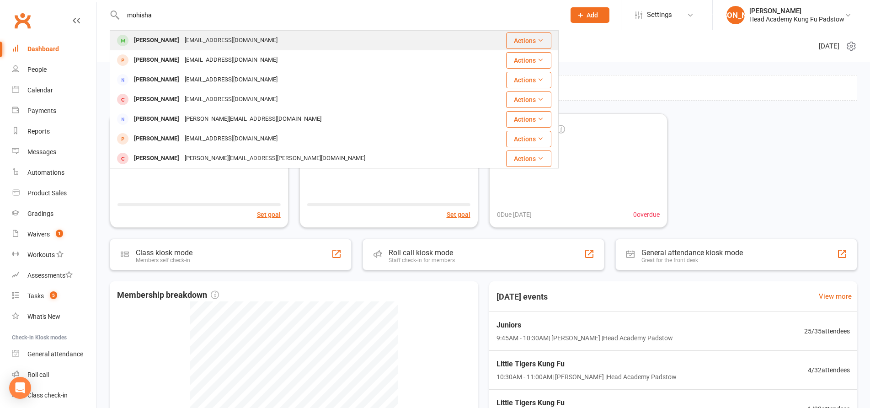
type input "mohisha"
click at [195, 45] on div "[EMAIL_ADDRESS][DOMAIN_NAME]" at bounding box center [231, 40] width 98 height 13
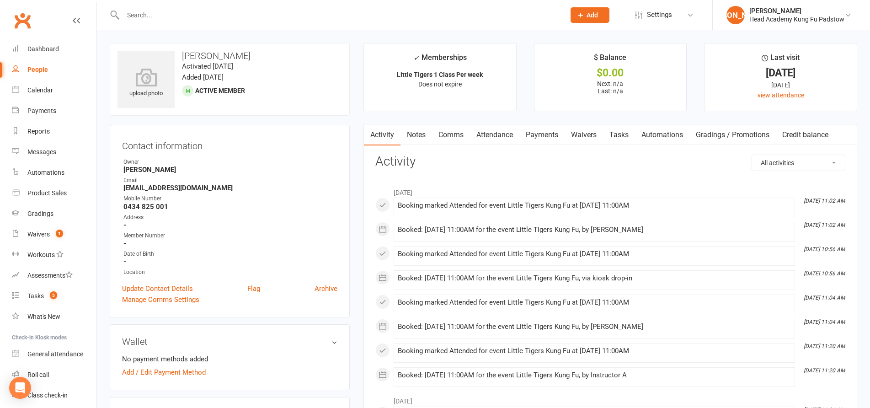
click at [312, 187] on strong "[EMAIL_ADDRESS][DOMAIN_NAME]" at bounding box center [230, 188] width 214 height 8
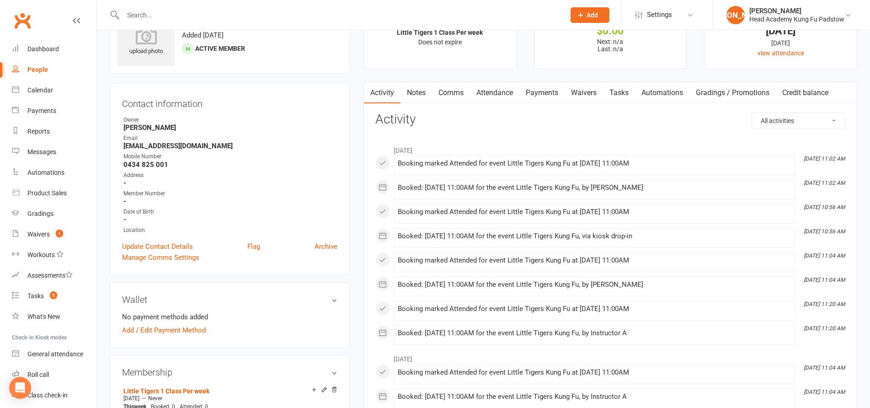
scroll to position [229, 0]
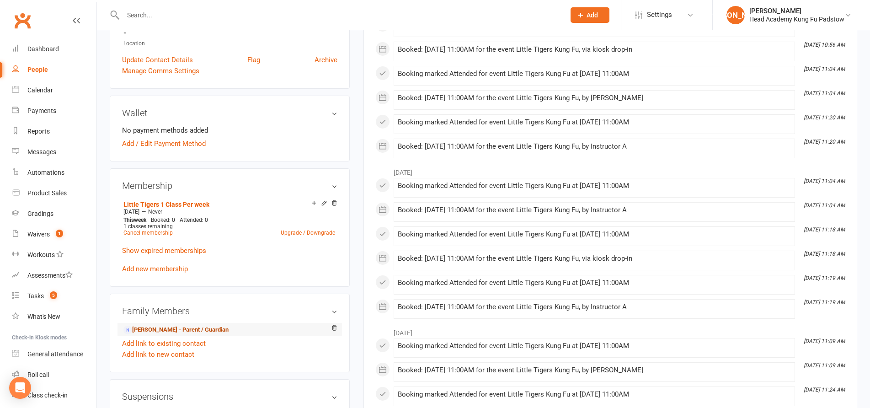
click at [147, 327] on link "[PERSON_NAME] - Parent / Guardian" at bounding box center [175, 330] width 105 height 10
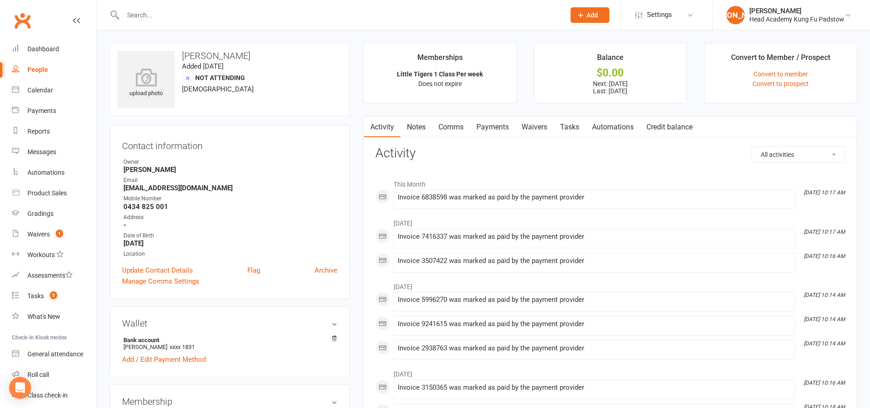
click at [484, 124] on link "Payments" at bounding box center [492, 127] width 45 height 21
